Goal: Information Seeking & Learning: Find specific fact

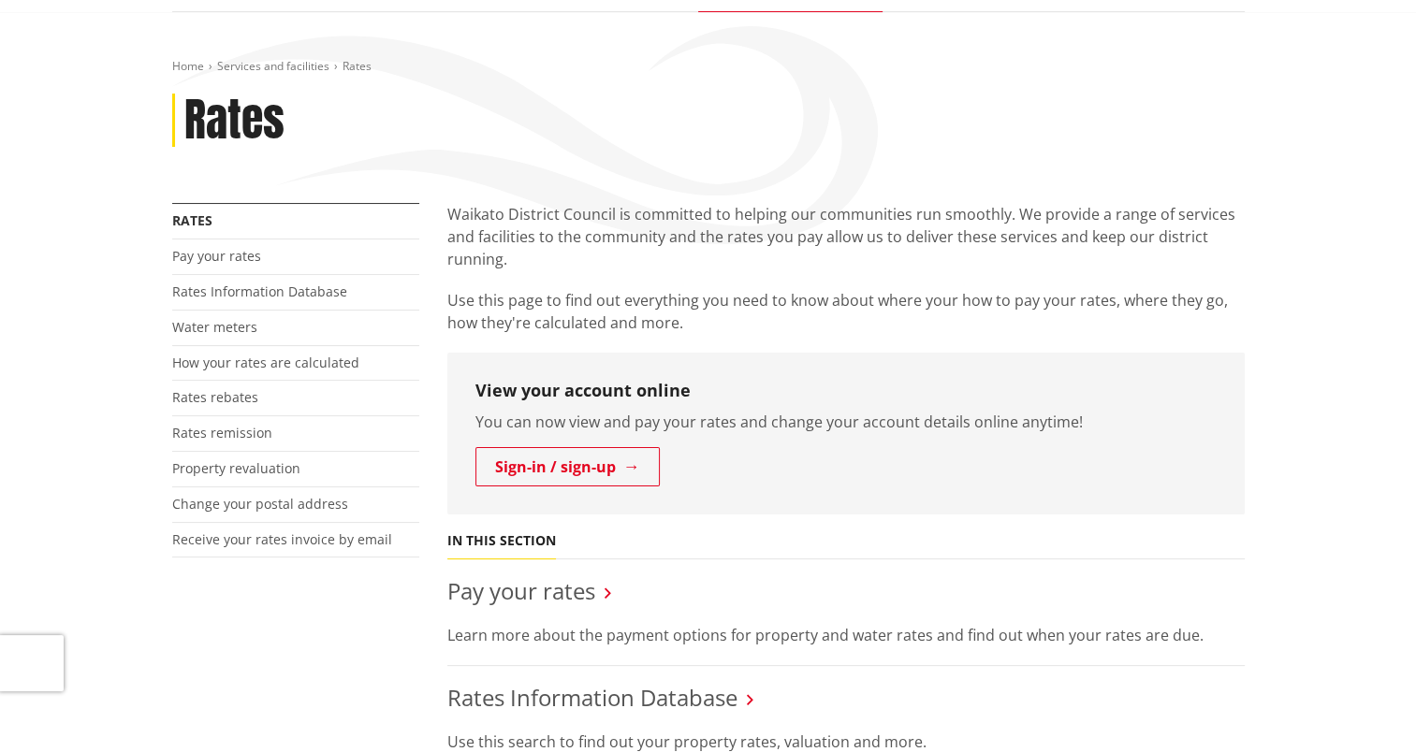
scroll to position [187, 0]
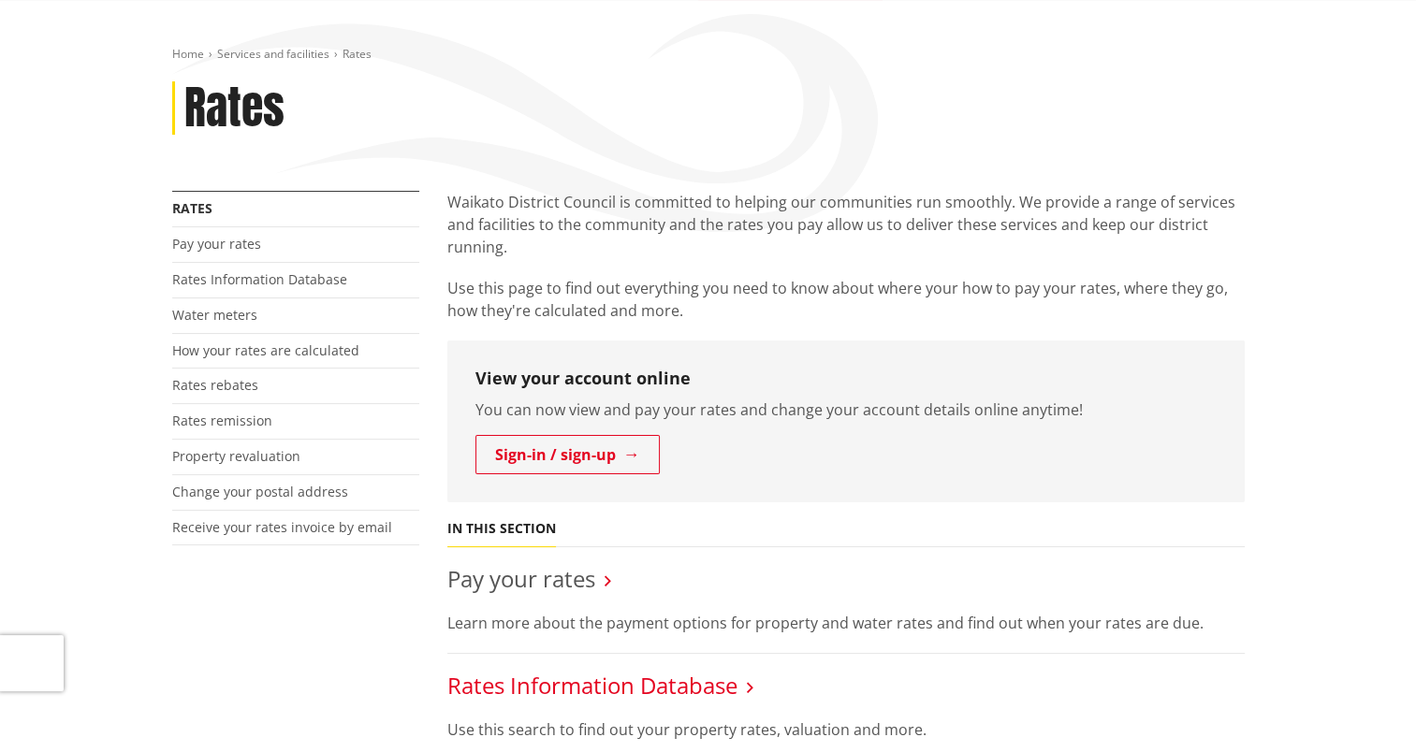
click at [614, 692] on link "Rates Information Database" at bounding box center [592, 685] width 290 height 31
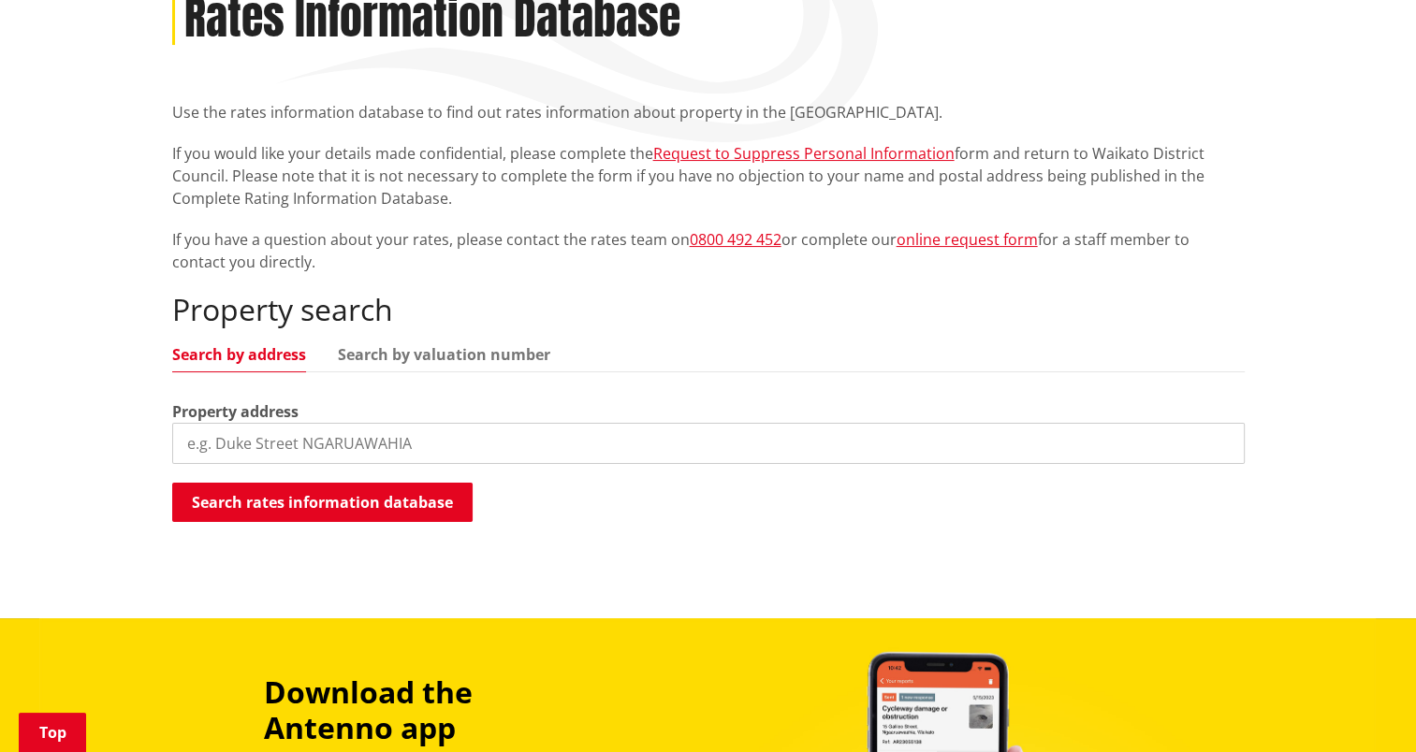
scroll to position [281, 0]
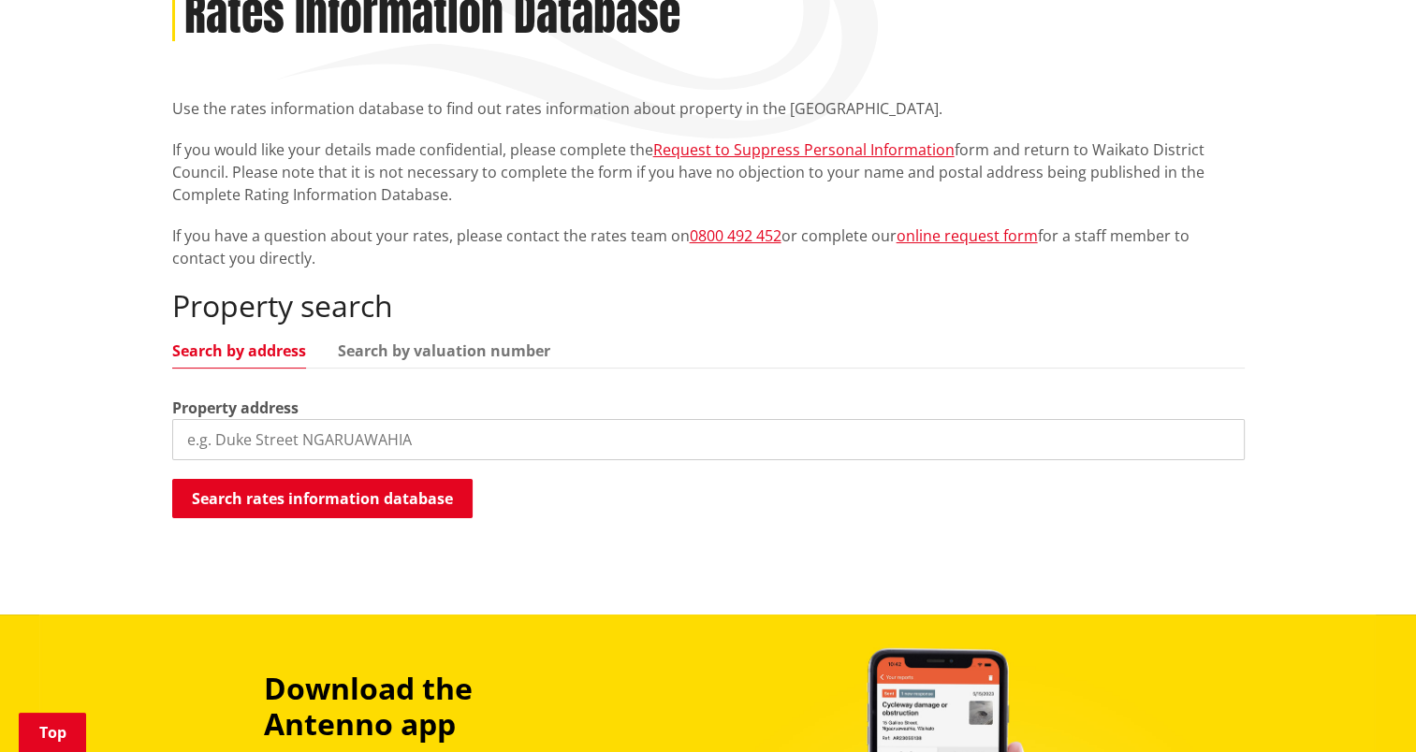
click at [388, 443] on input "search" at bounding box center [708, 439] width 1072 height 41
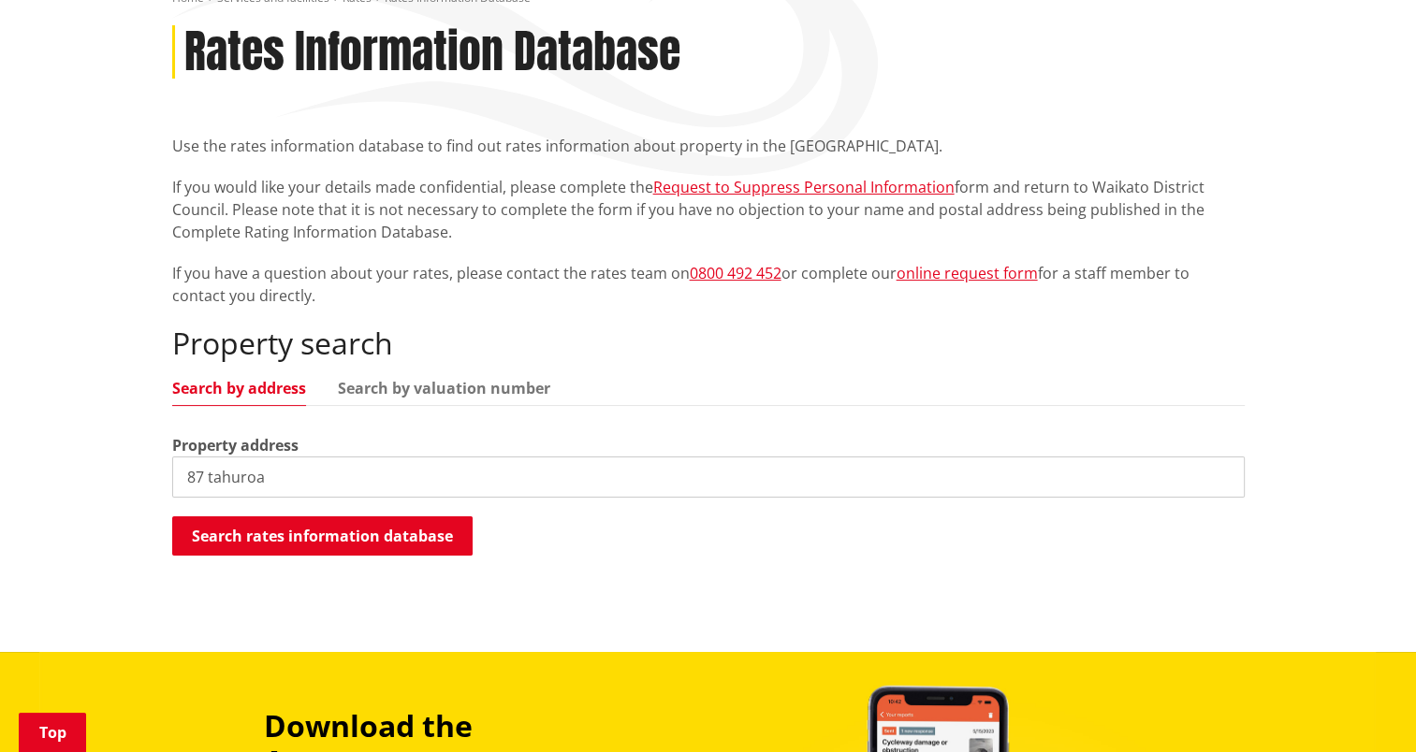
scroll to position [187, 0]
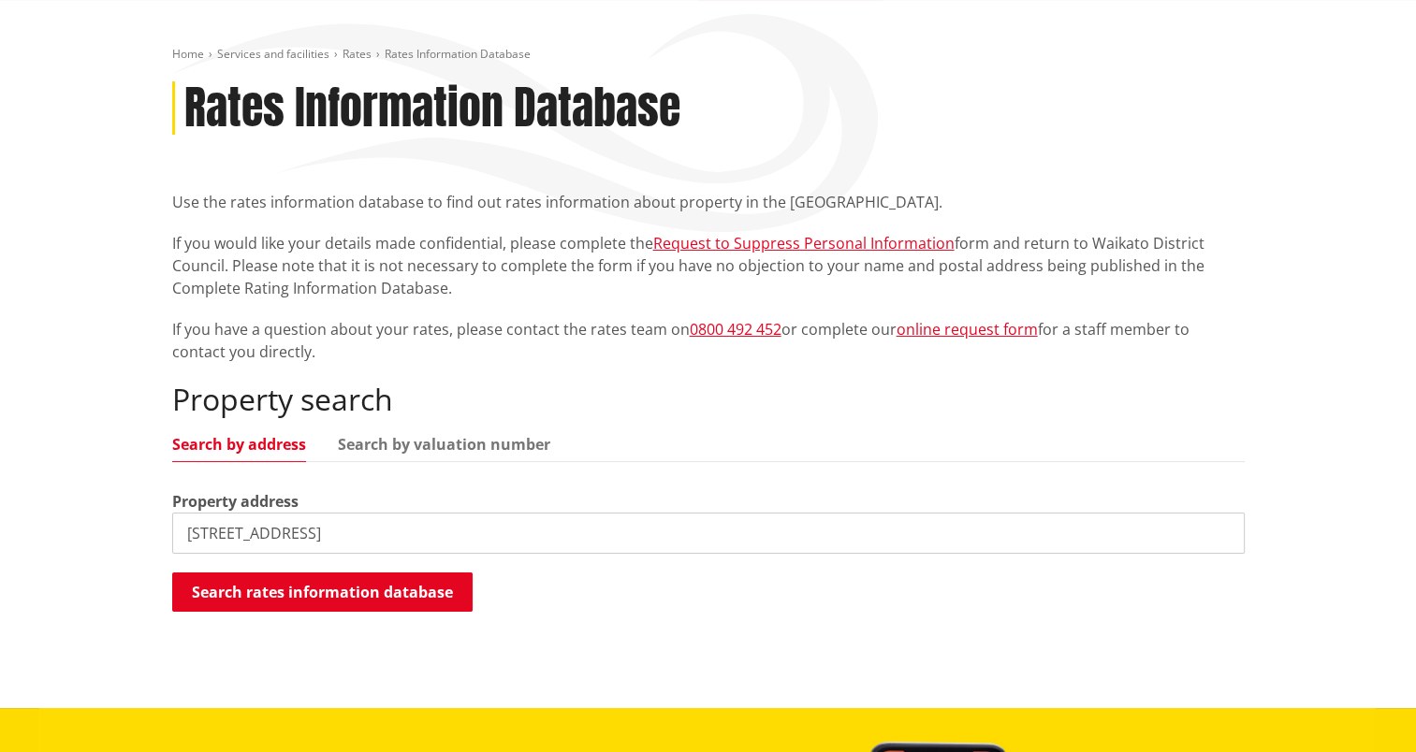
type input "87 tahuroa road"
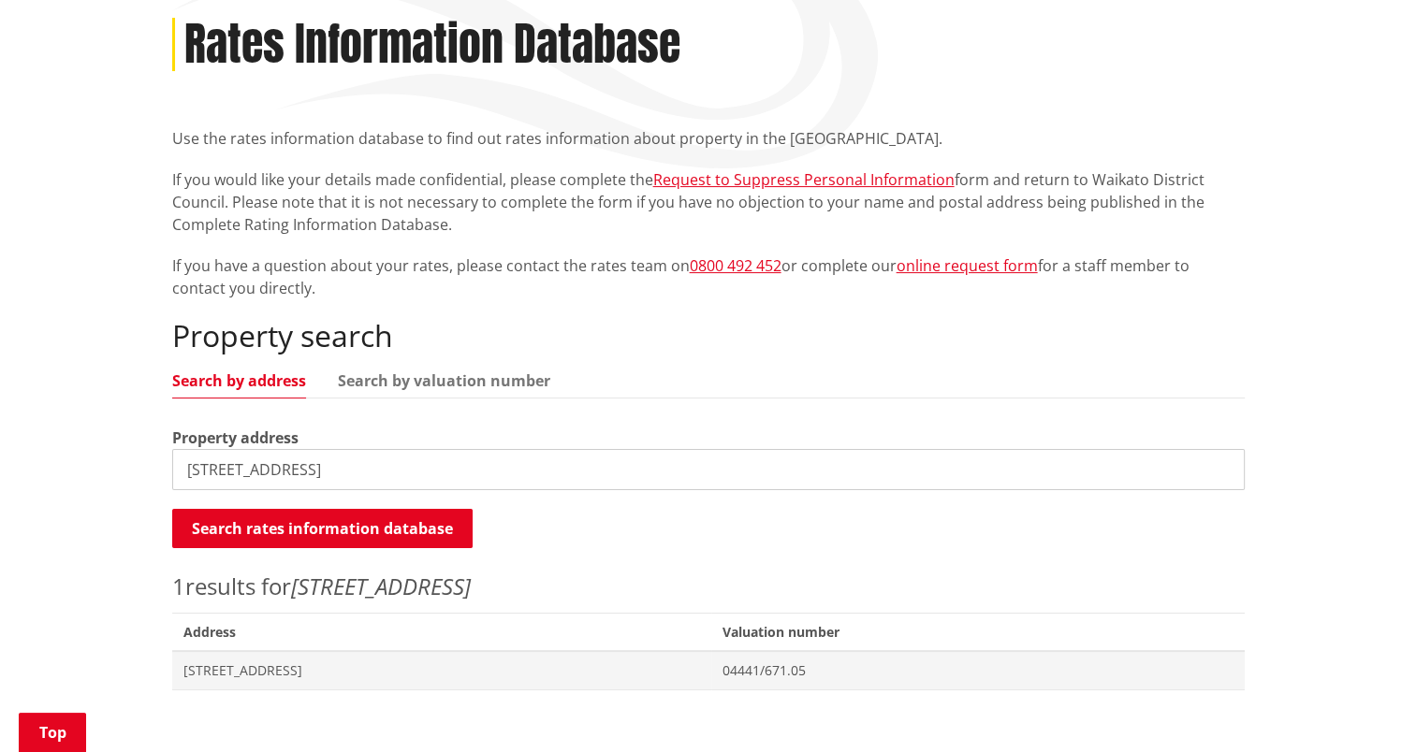
scroll to position [374, 0]
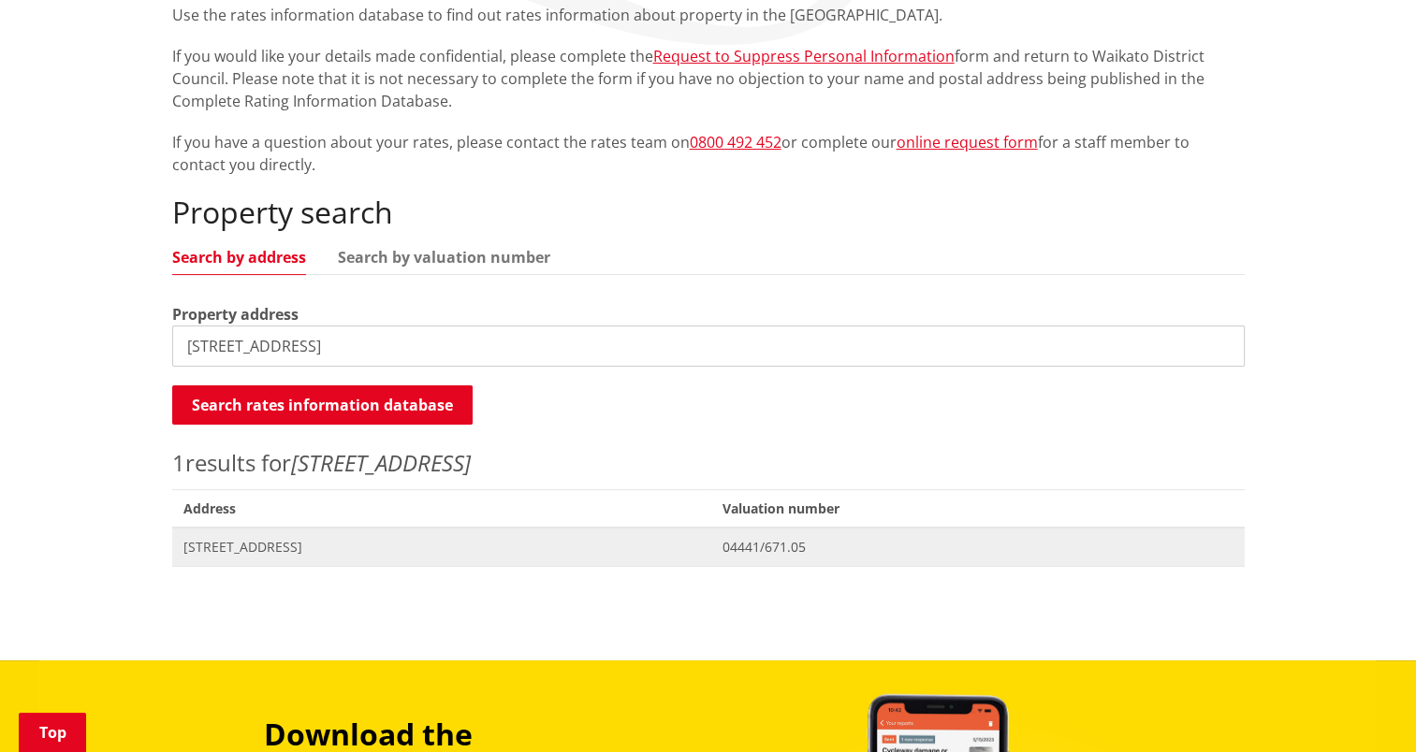
click at [319, 551] on span "87 Tahuroa Road TAUWHARE" at bounding box center [441, 547] width 517 height 19
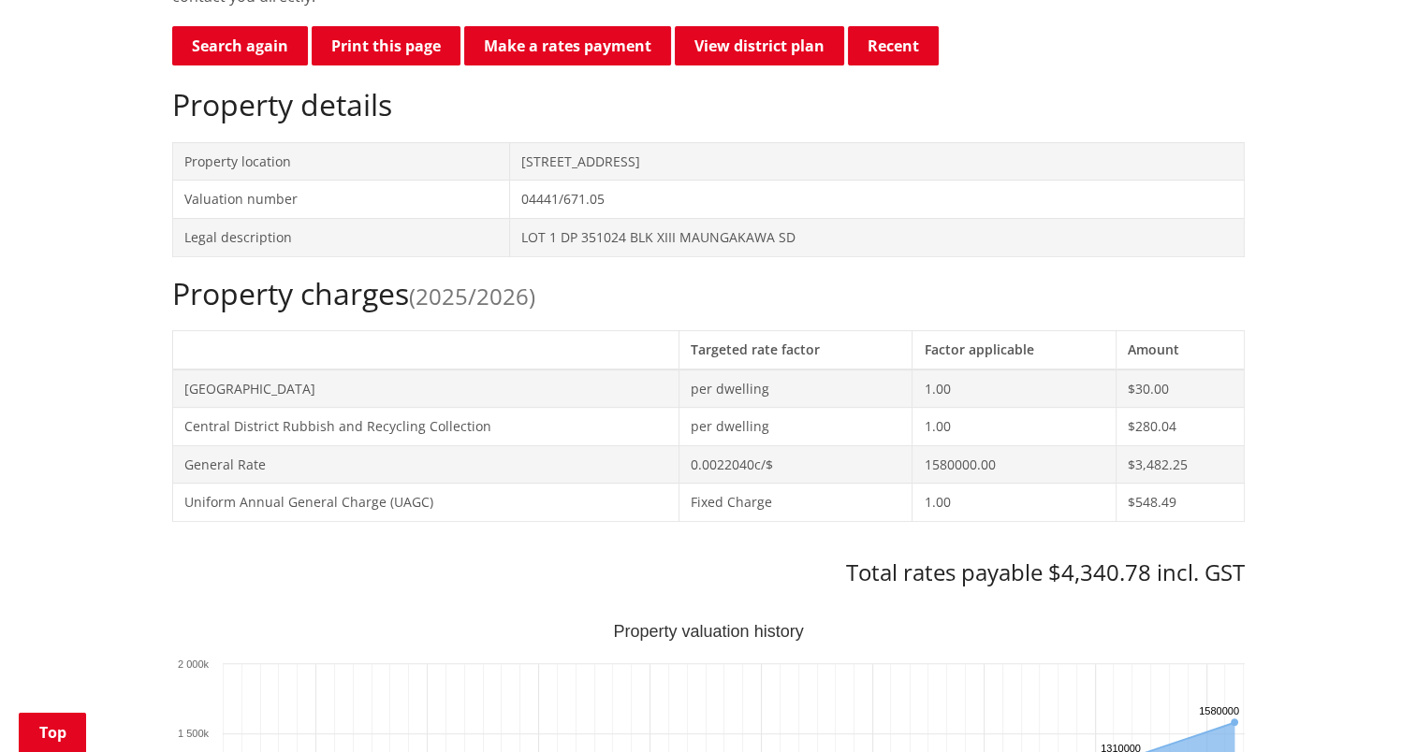
scroll to position [468, 0]
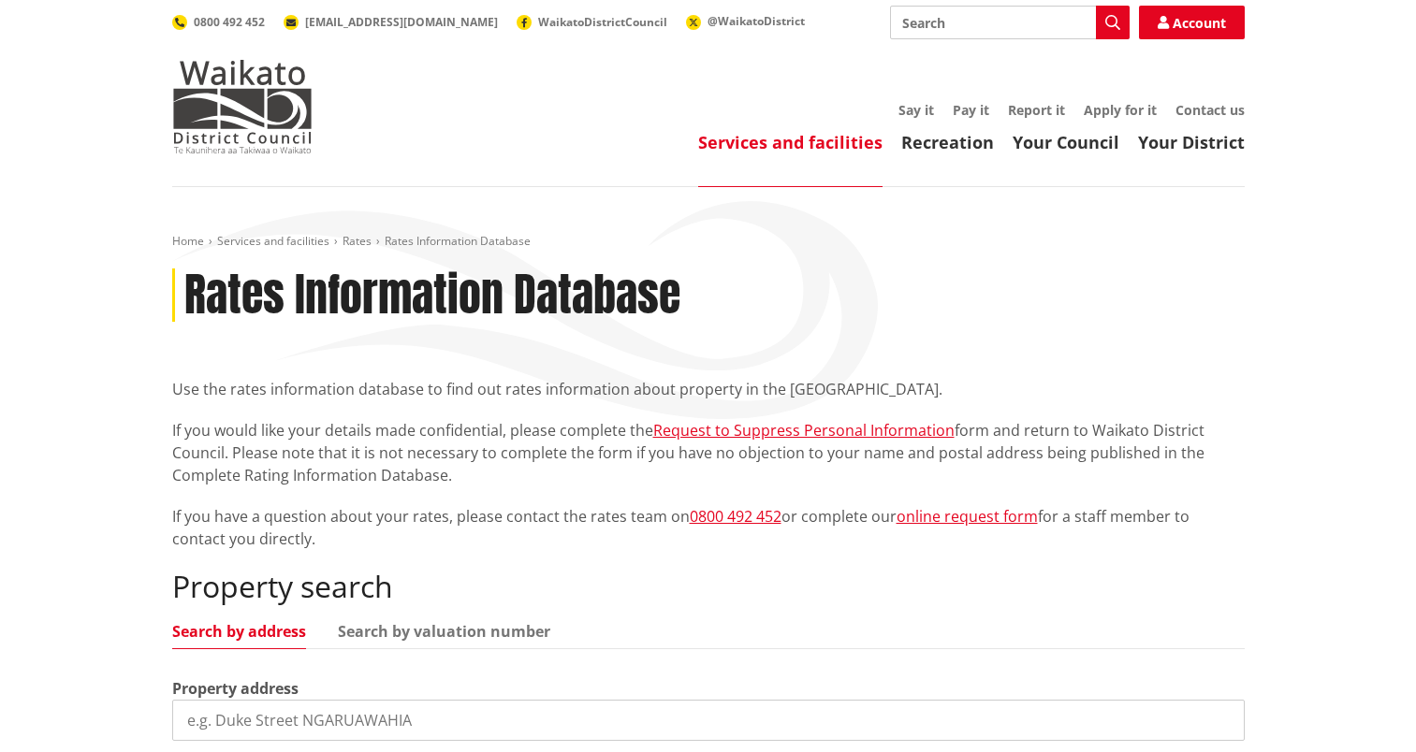
scroll to position [374, 0]
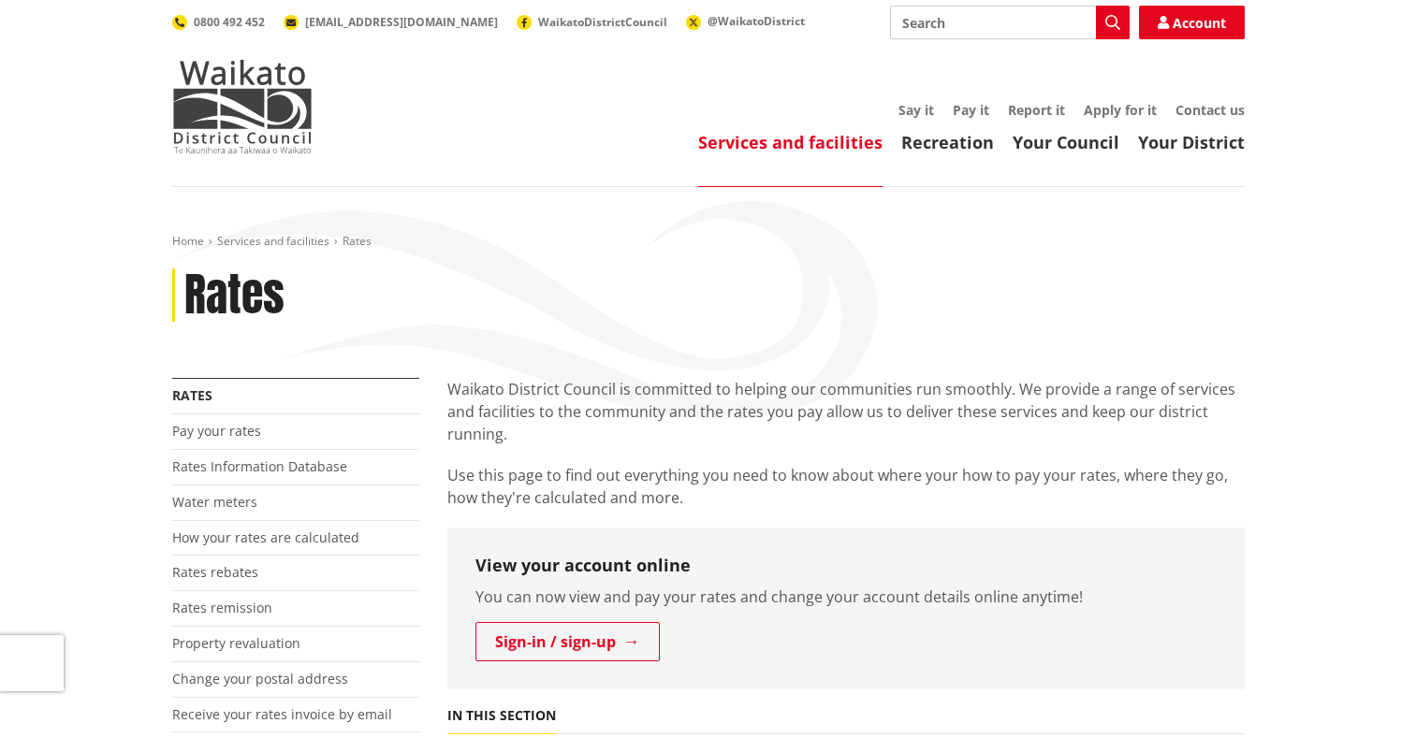
scroll to position [187, 0]
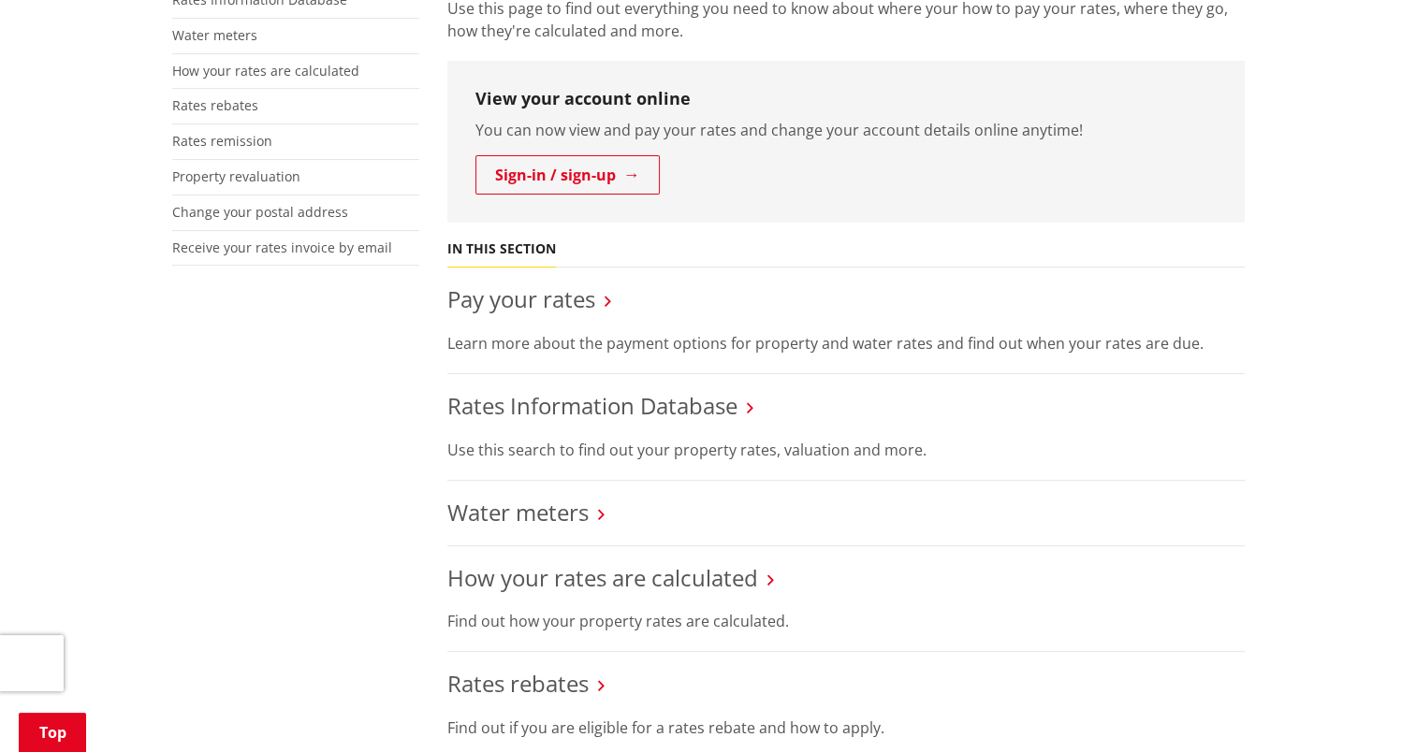
scroll to position [468, 0]
click at [500, 416] on link "Rates Information Database" at bounding box center [592, 404] width 290 height 31
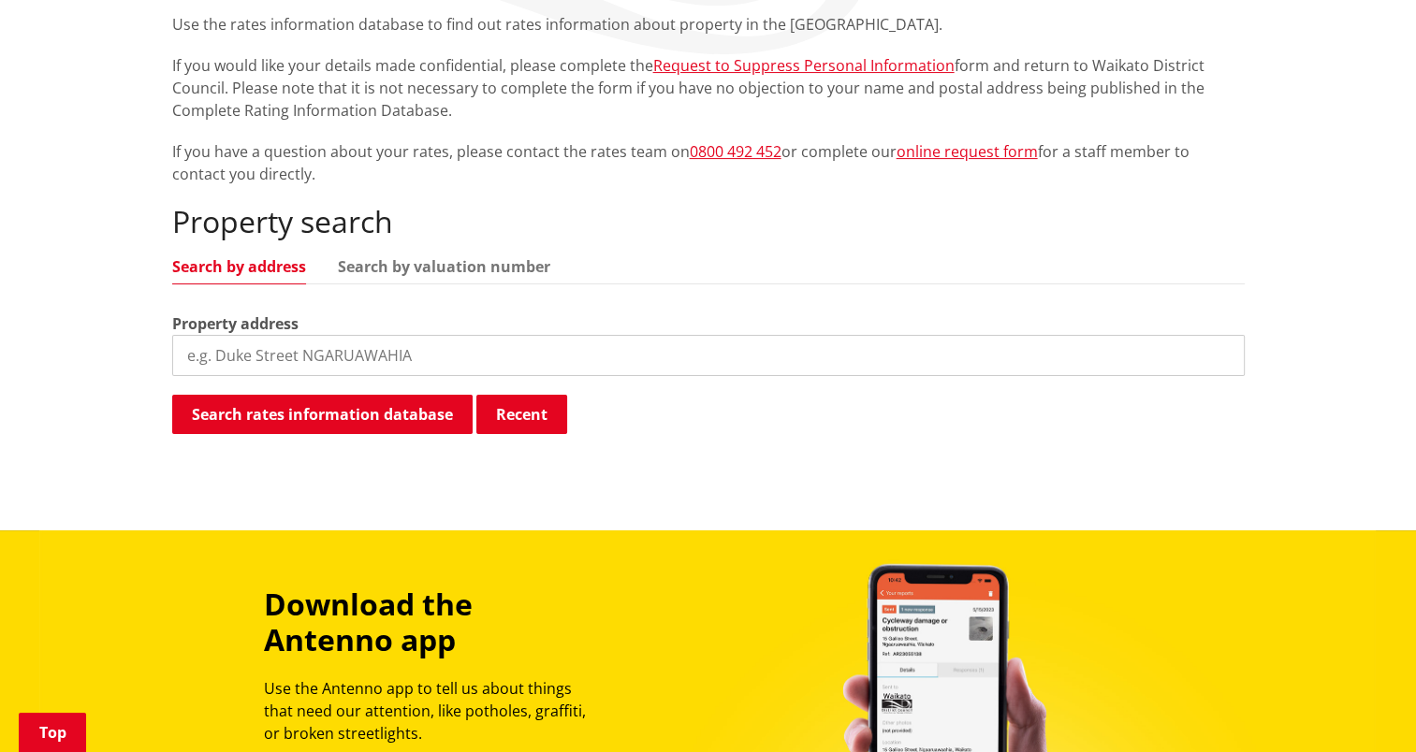
scroll to position [374, 0]
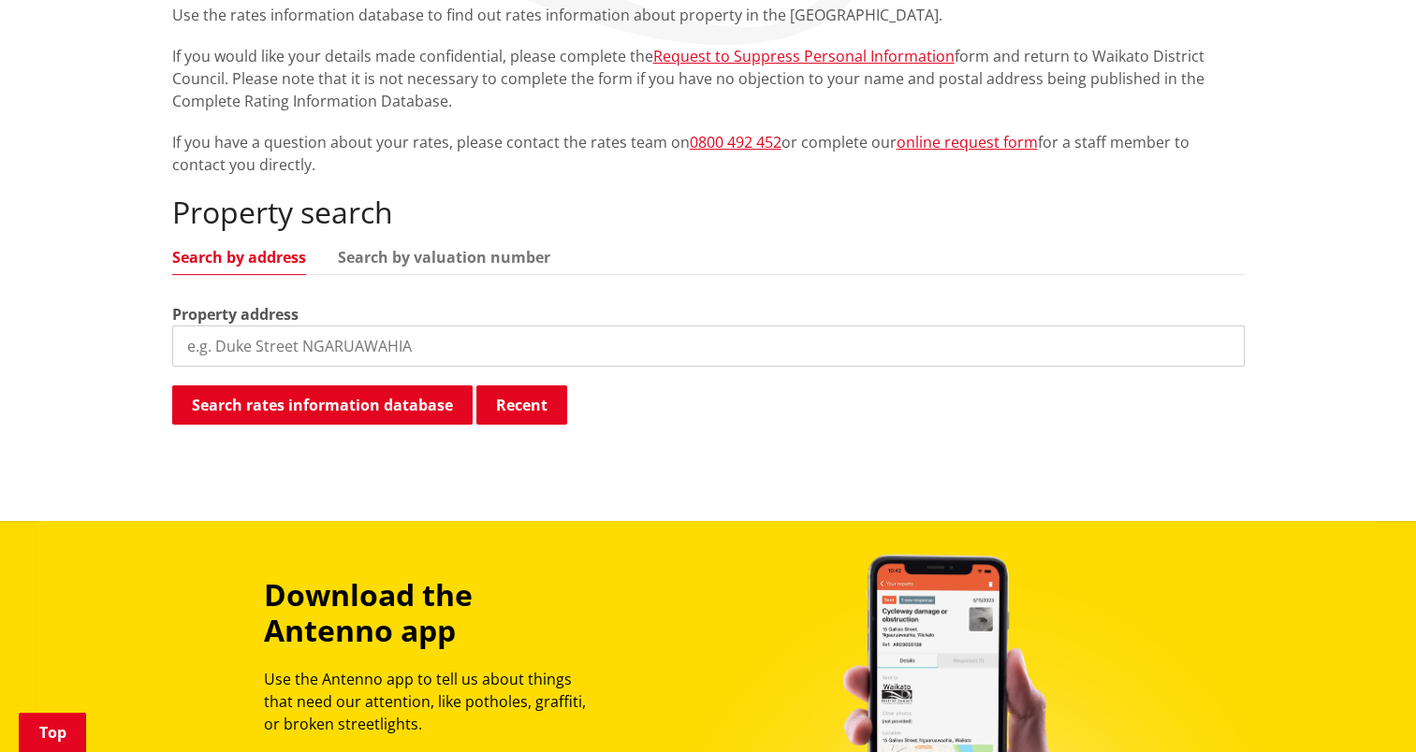
click at [403, 348] on input "search" at bounding box center [708, 346] width 1072 height 41
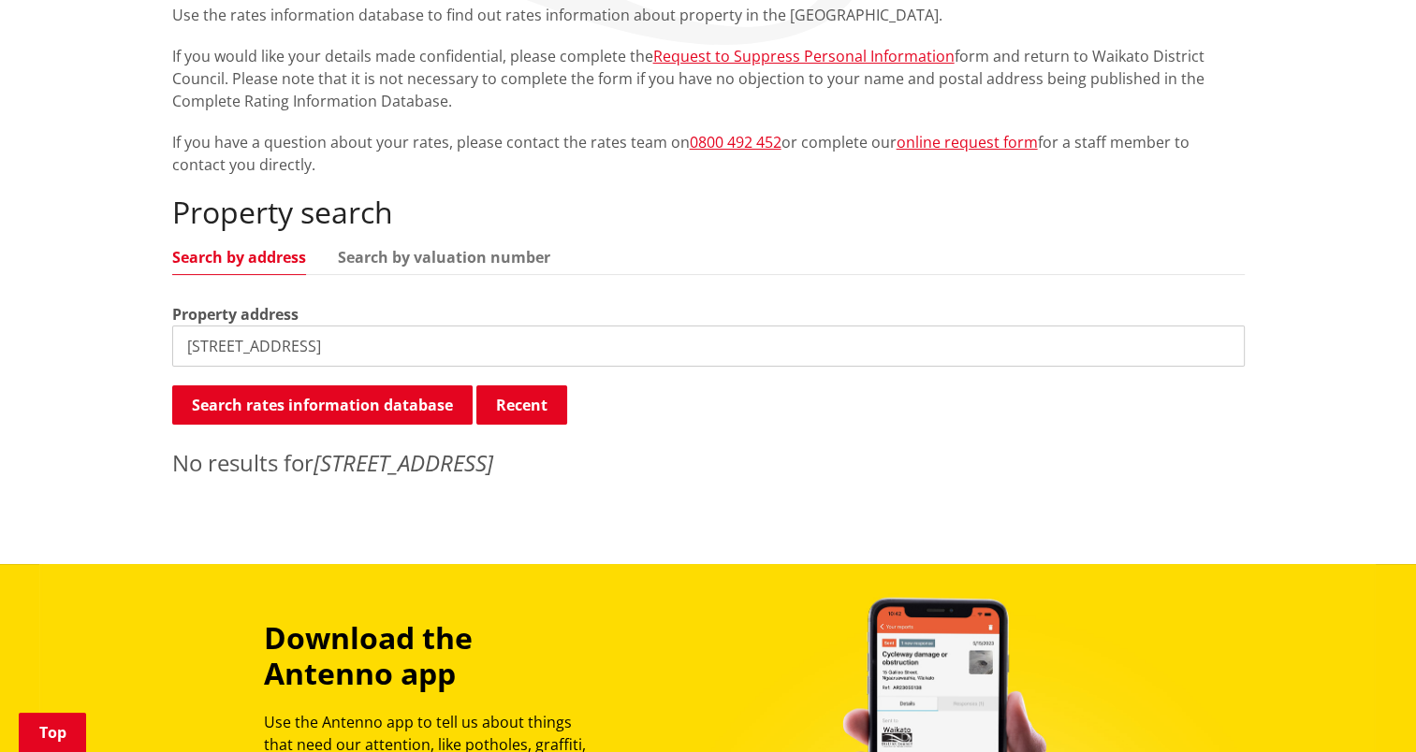
drag, startPoint x: 308, startPoint y: 351, endPoint x: 126, endPoint y: 351, distance: 181.5
click at [126, 351] on div "Home Services and facilities Rates Rates Information Database Rates Information…" at bounding box center [708, 188] width 1416 height 751
drag, startPoint x: 283, startPoint y: 344, endPoint x: 0, endPoint y: 302, distance: 286.6
click at [0, 302] on html "Skip to content Toggle search Toggle navigation Services and facilities Recreat…" at bounding box center [708, 508] width 1416 height 1764
type input "tahuroa"
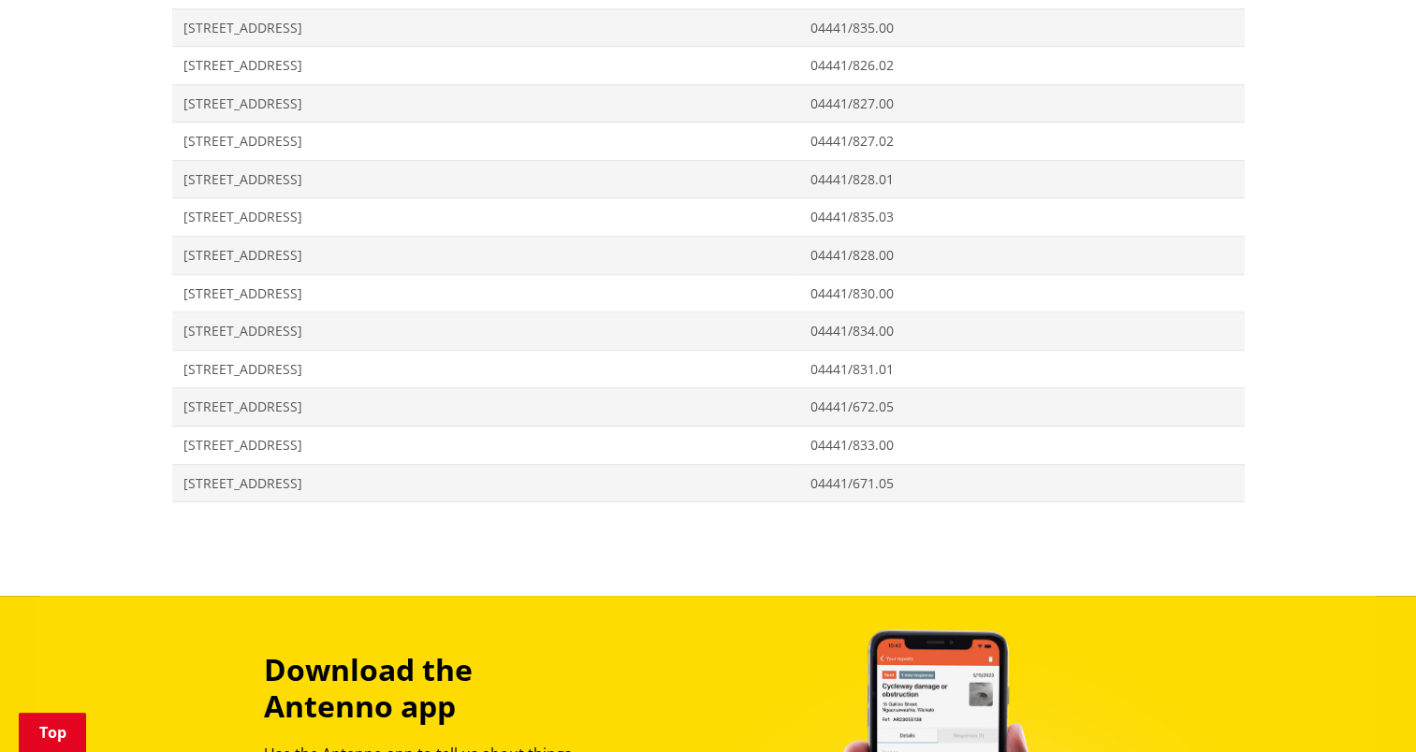
scroll to position [1497, 0]
